Goal: Task Accomplishment & Management: Use online tool/utility

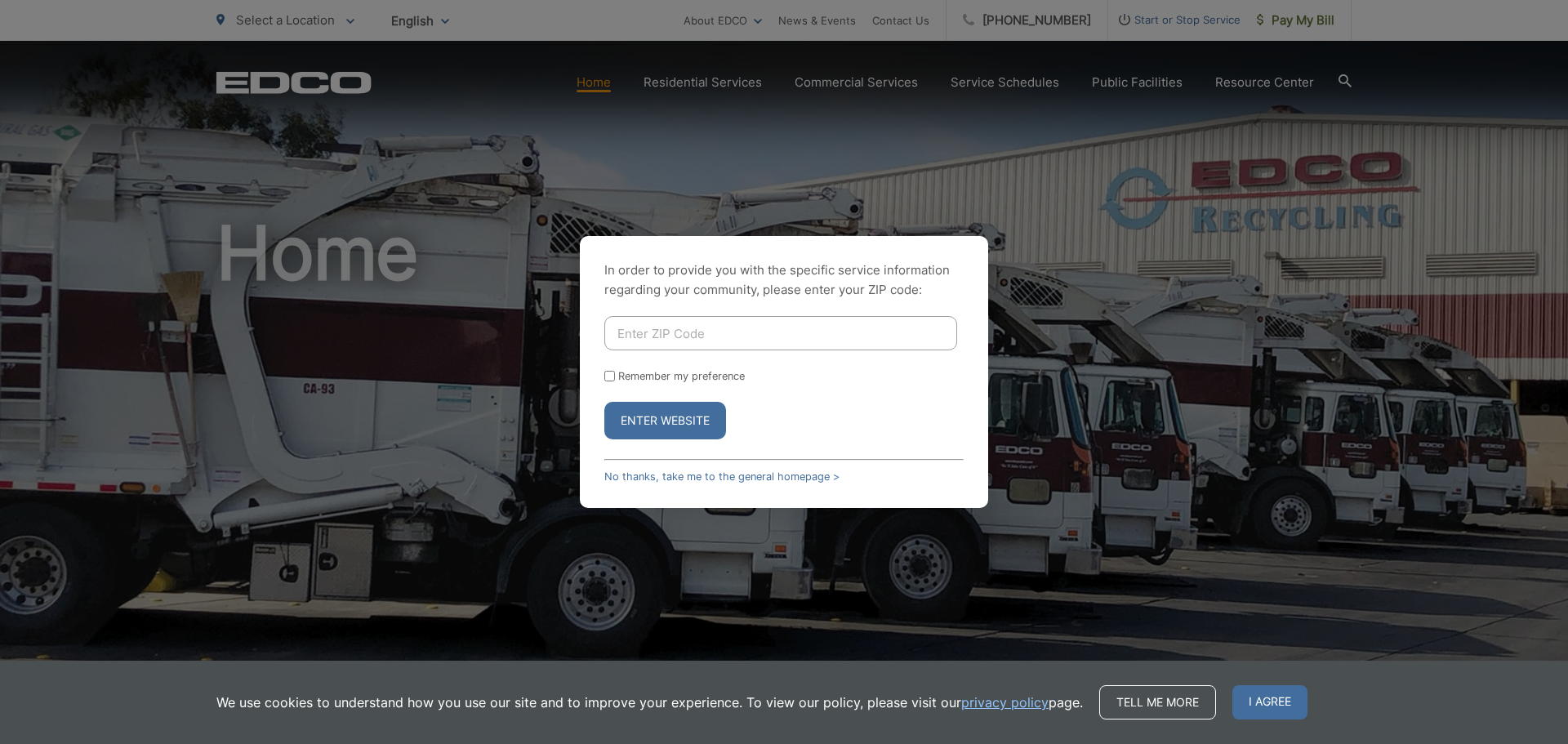
drag, startPoint x: 752, startPoint y: 335, endPoint x: 763, endPoint y: 342, distance: 13.0
click at [752, 335] on input "Enter ZIP Code" at bounding box center [781, 333] width 353 height 35
type input "92078"
click at [690, 421] on button "Enter Website" at bounding box center [665, 420] width 122 height 37
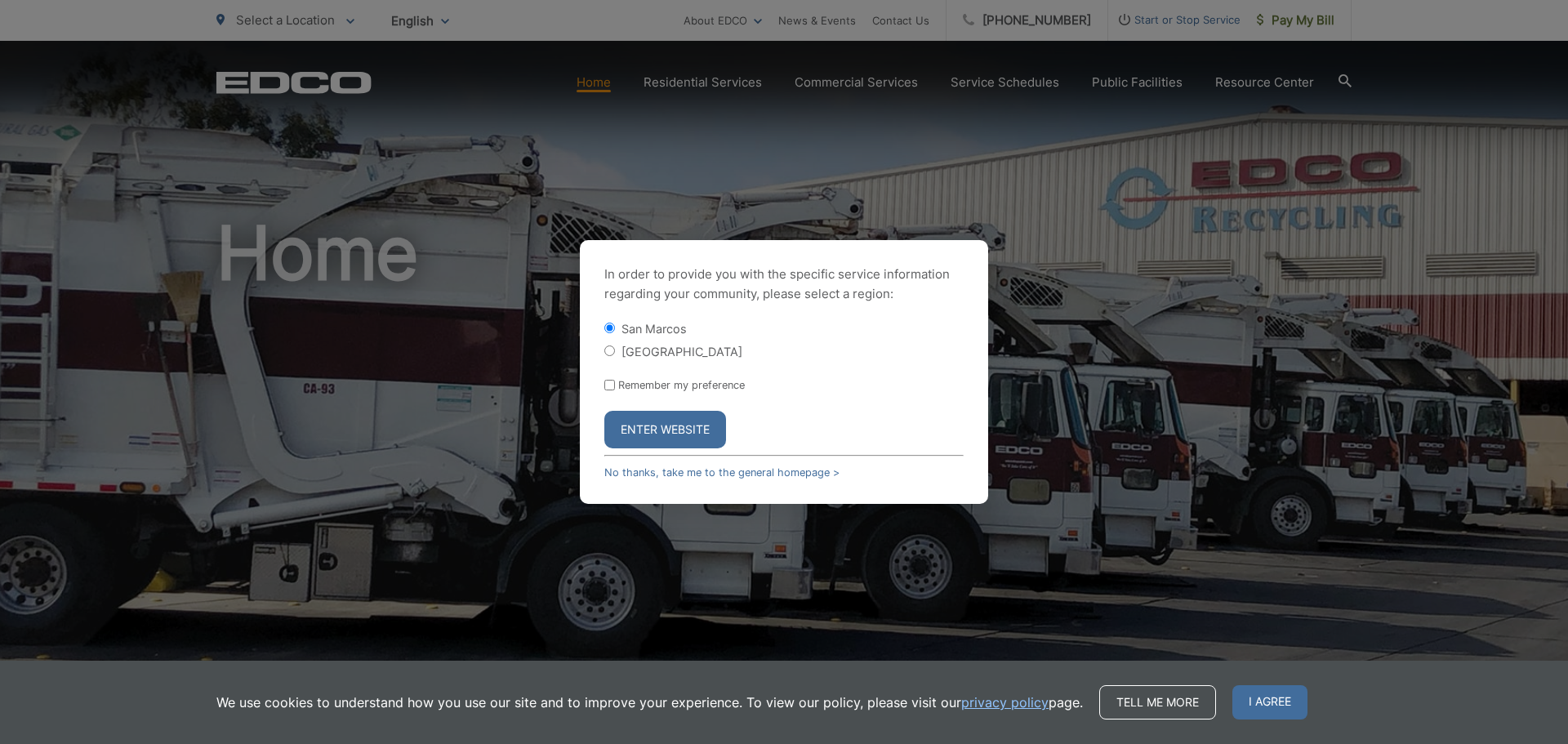
click at [660, 429] on button "Enter Website" at bounding box center [665, 429] width 122 height 37
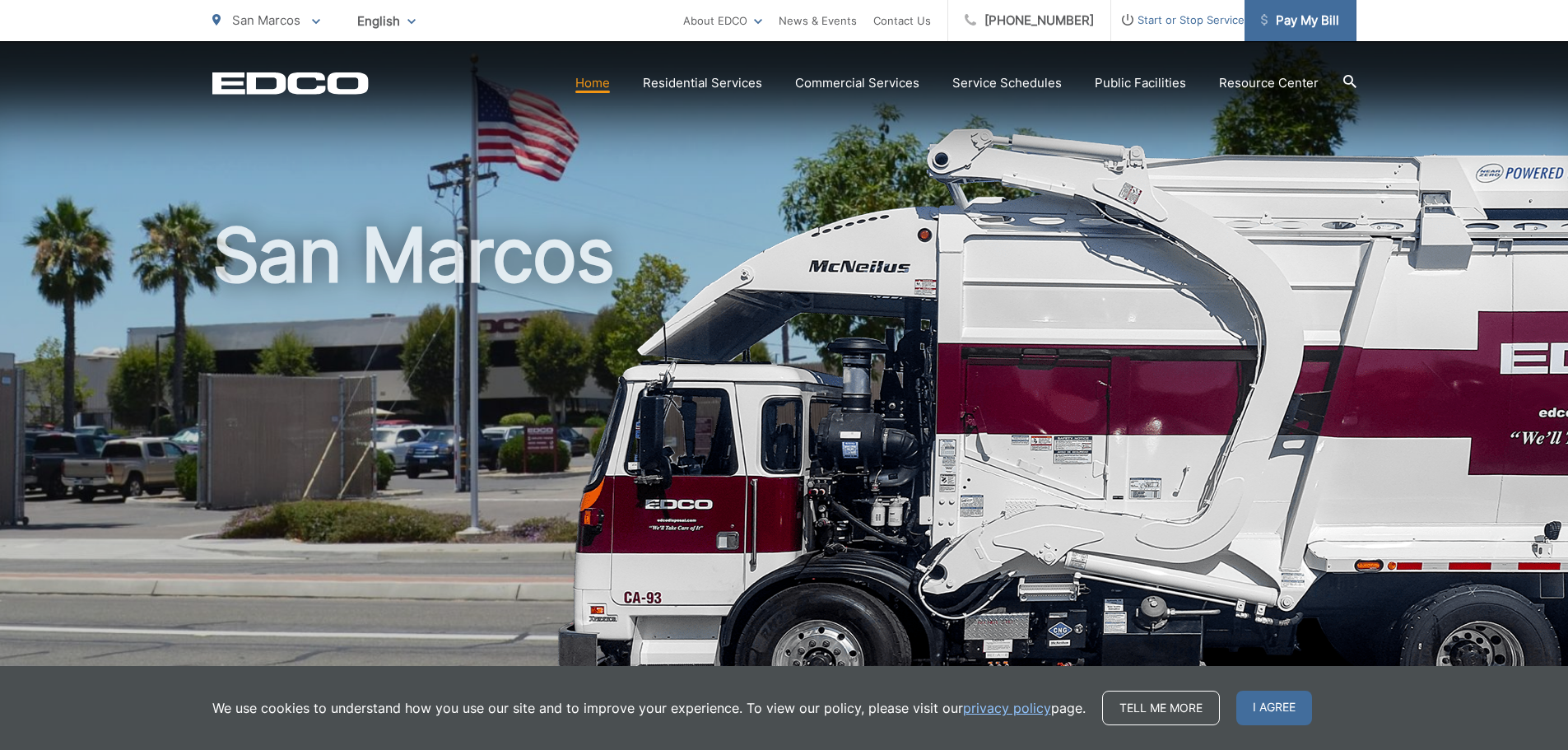
click at [1301, 15] on span "Pay My Bill" at bounding box center [1300, 20] width 79 height 20
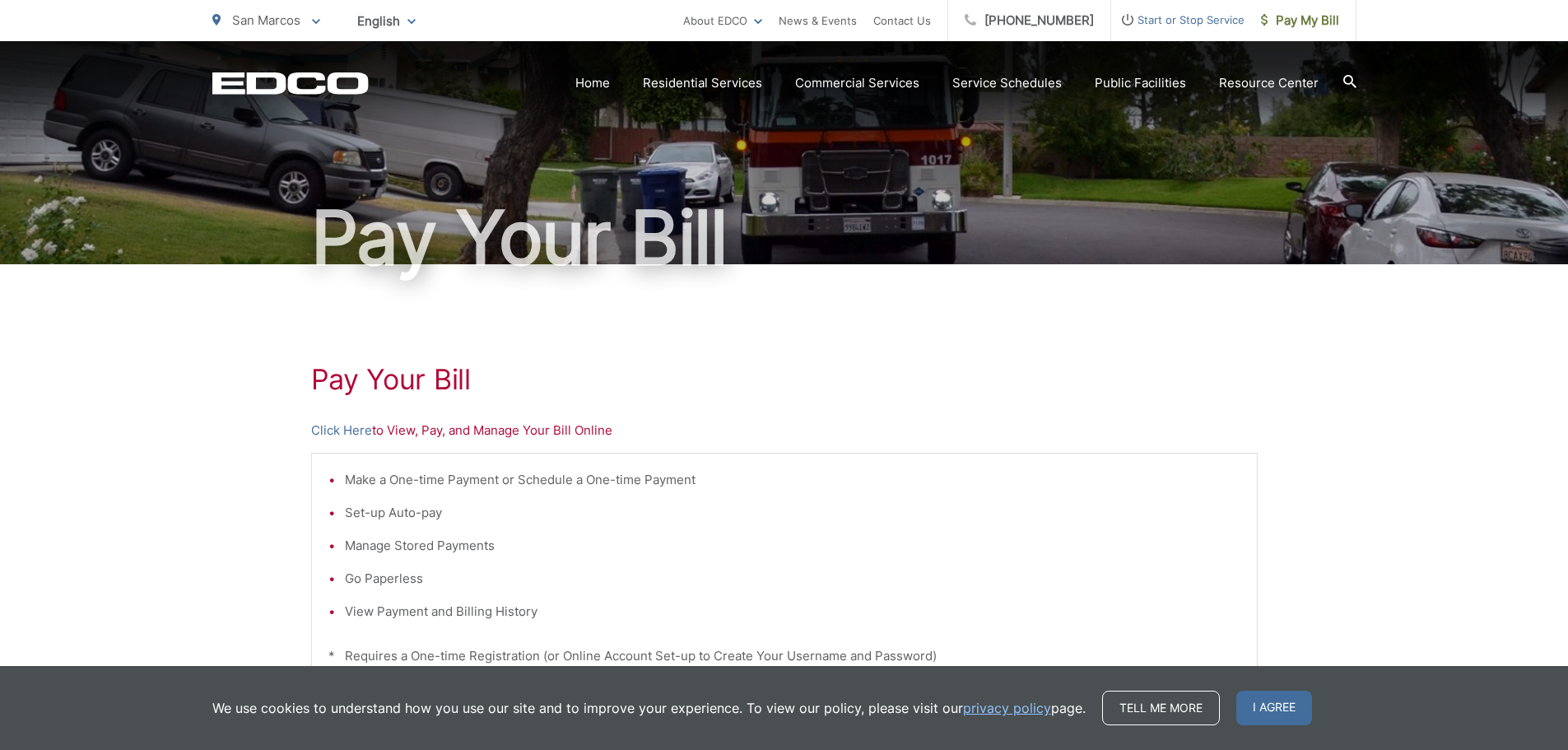
scroll to position [165, 0]
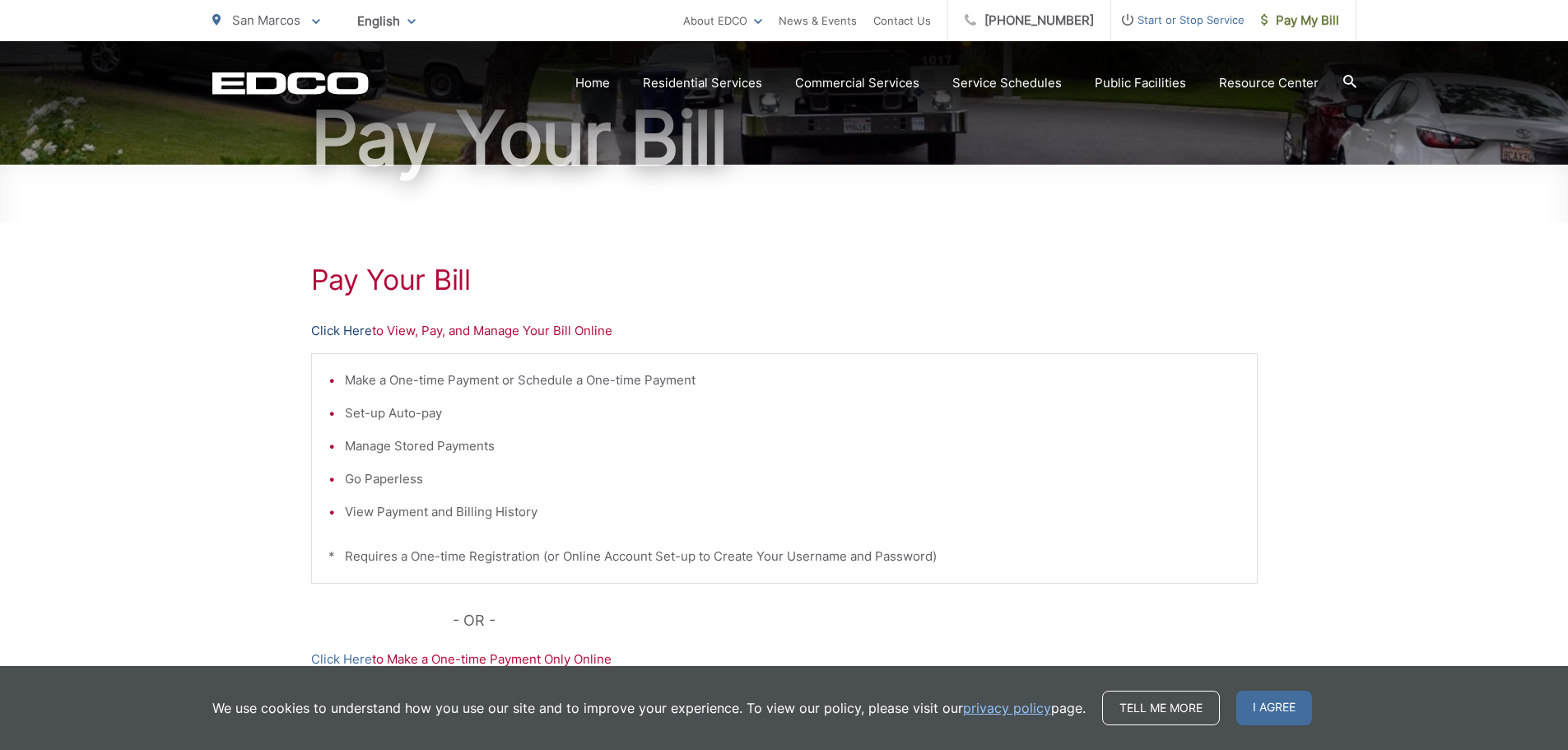
click at [321, 334] on link "Click Here" at bounding box center [341, 330] width 61 height 20
